Goal: Task Accomplishment & Management: Manage account settings

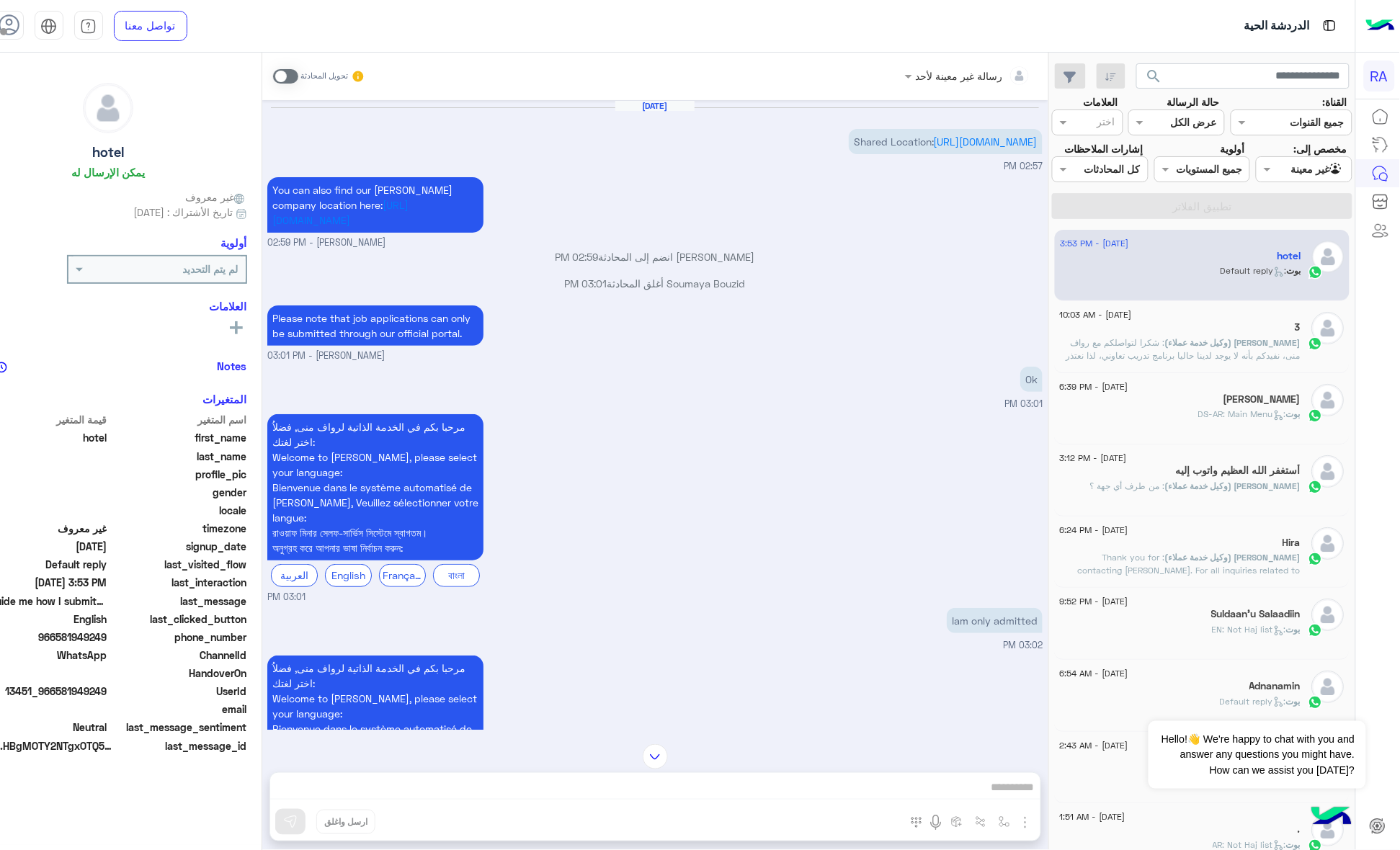
scroll to position [1498, 0]
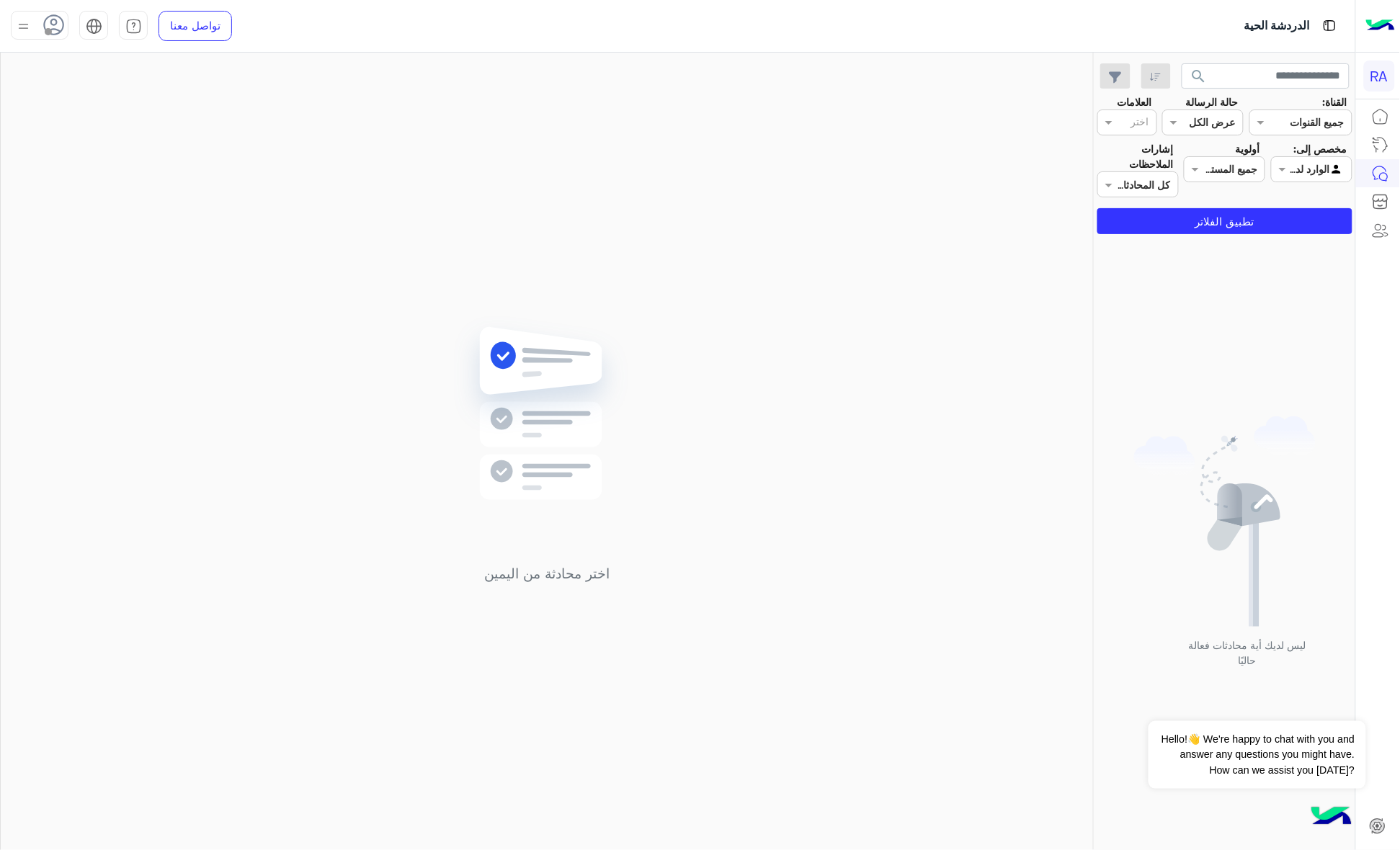
click at [1315, 168] on input "text" at bounding box center [1327, 169] width 33 height 15
click at [1326, 219] on b "غير معينة" at bounding box center [1311, 225] width 39 height 12
click at [1331, 178] on div "Agent Filter غير معينة" at bounding box center [1312, 169] width 81 height 26
click at [1316, 241] on div "الوارد لديك" at bounding box center [1312, 253] width 81 height 28
click at [1322, 228] on button "تطبيق الفلاتر" at bounding box center [1225, 221] width 255 height 26
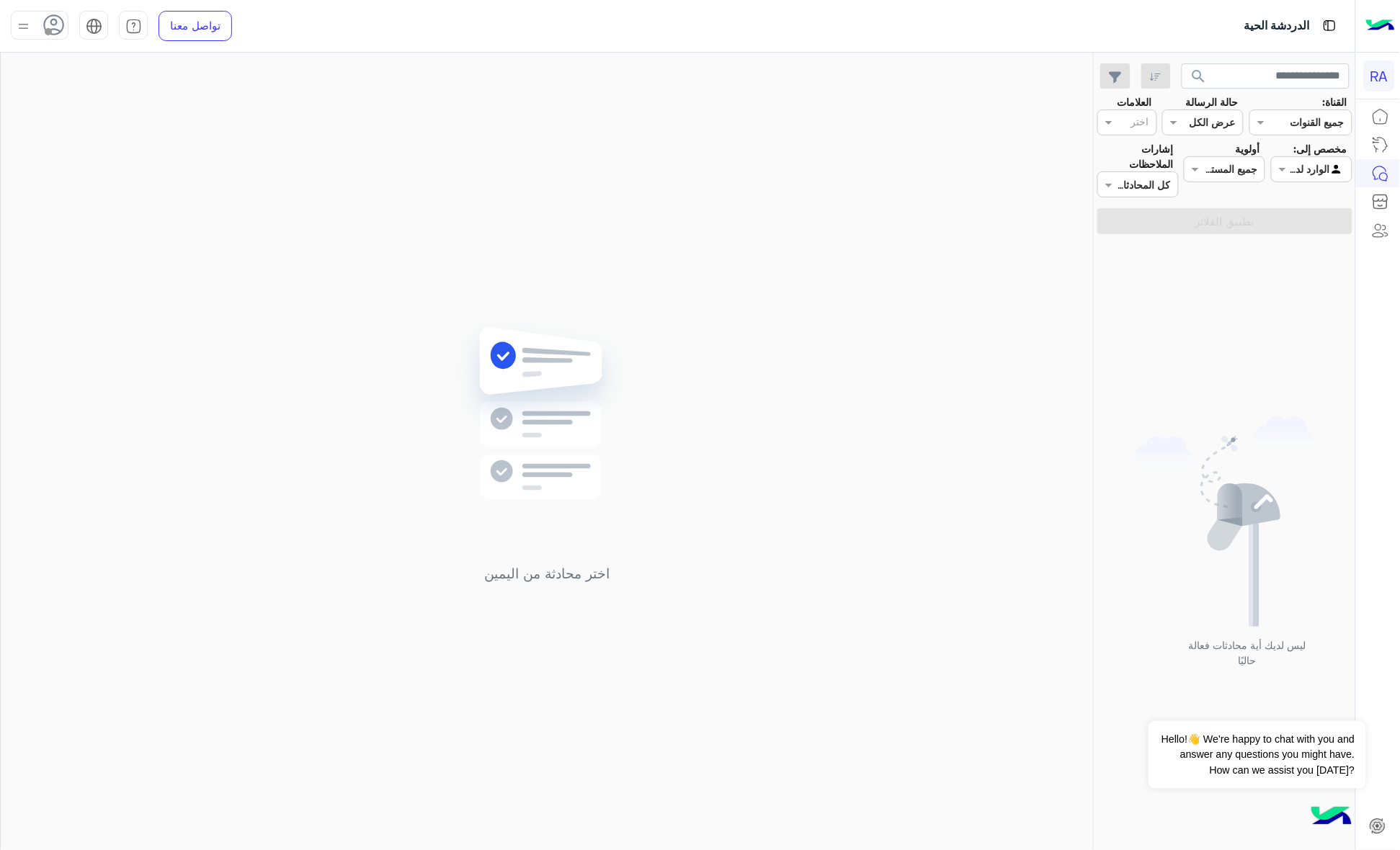
click at [1327, 171] on input "text" at bounding box center [1327, 169] width 33 height 15
click at [1312, 221] on b "غير معينة" at bounding box center [1311, 225] width 39 height 12
click at [1312, 221] on button "تطبيق الفلاتر" at bounding box center [1225, 221] width 255 height 26
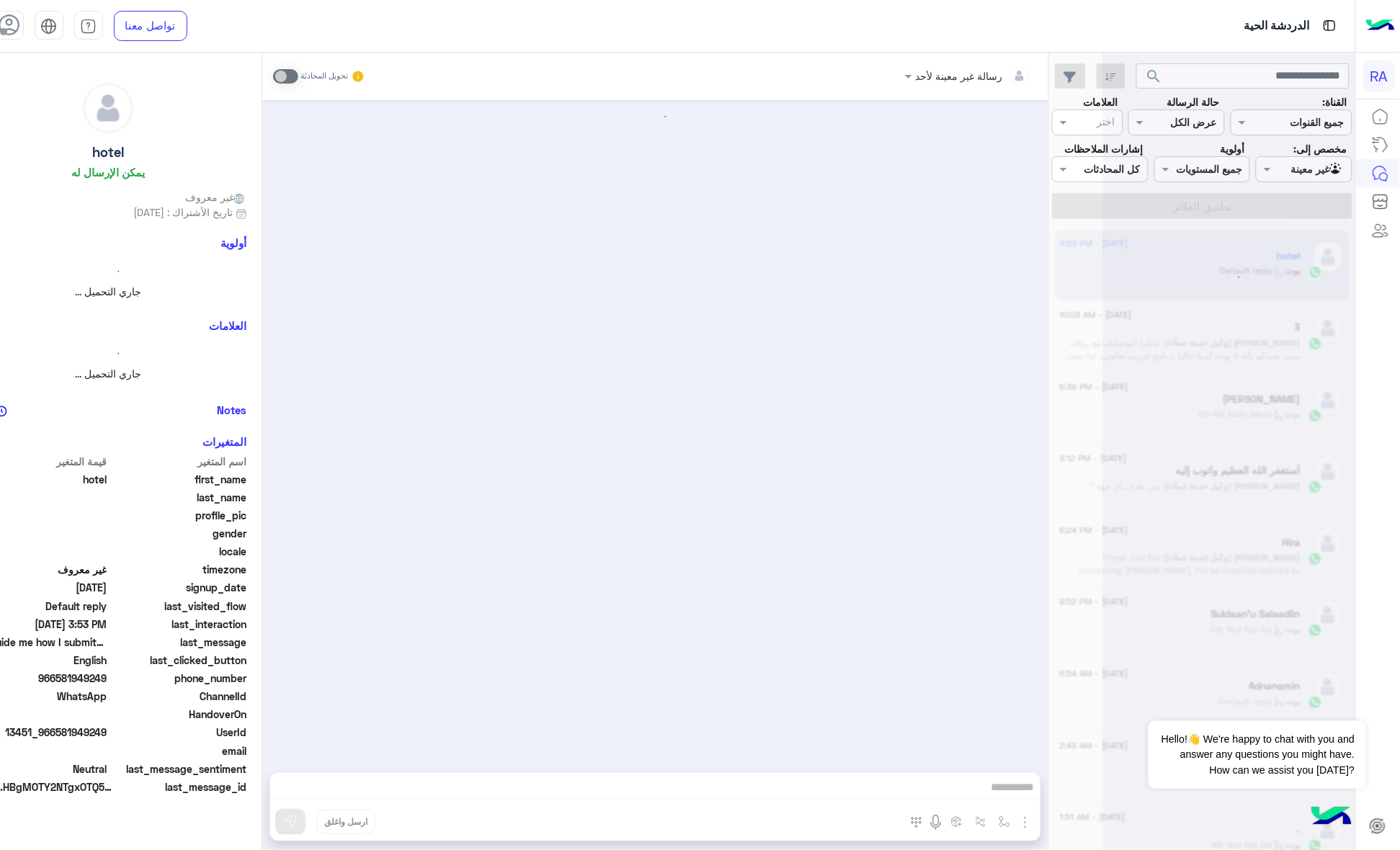
scroll to position [1858, 0]
